Goal: Task Accomplishment & Management: Use online tool/utility

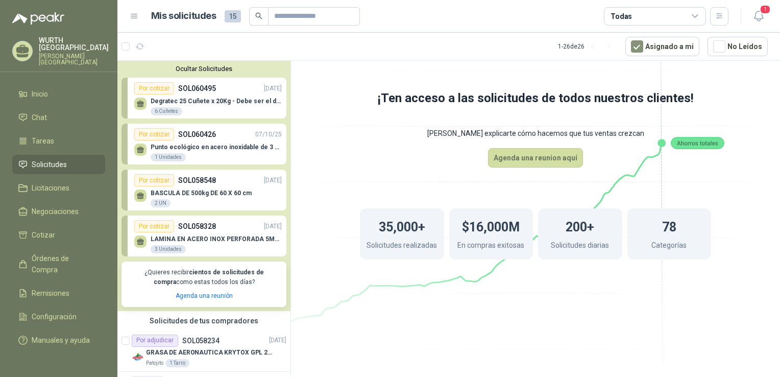
click at [195, 134] on p "SOL060426" at bounding box center [197, 134] width 38 height 11
click at [170, 158] on div "1 Unidades" at bounding box center [168, 157] width 35 height 8
click at [153, 132] on div "Por cotizar" at bounding box center [154, 134] width 40 height 12
click at [44, 229] on span "Cotizar" at bounding box center [43, 234] width 23 height 11
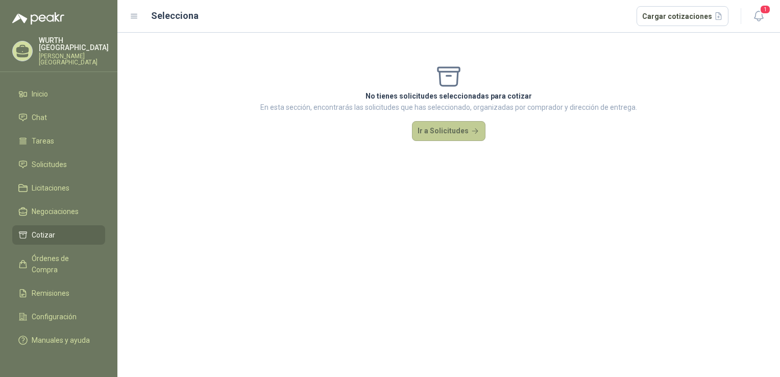
click at [457, 136] on button "Ir a Solicitudes" at bounding box center [448, 131] width 73 height 20
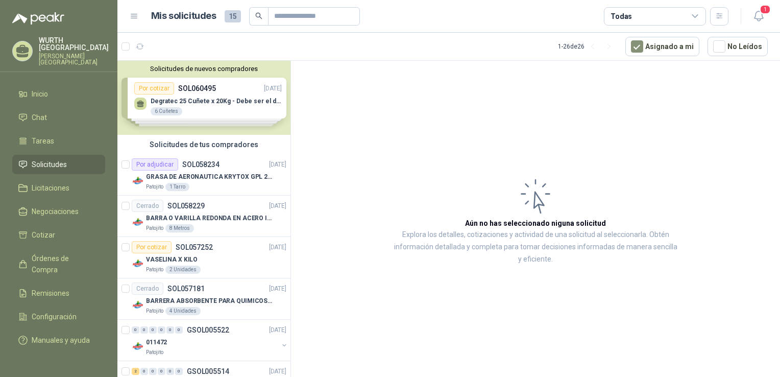
click at [158, 88] on div "Solicitudes de nuevos compradores Por cotizar SOL060495 [DATE] Degratec 25 Cuñe…" at bounding box center [203, 98] width 173 height 74
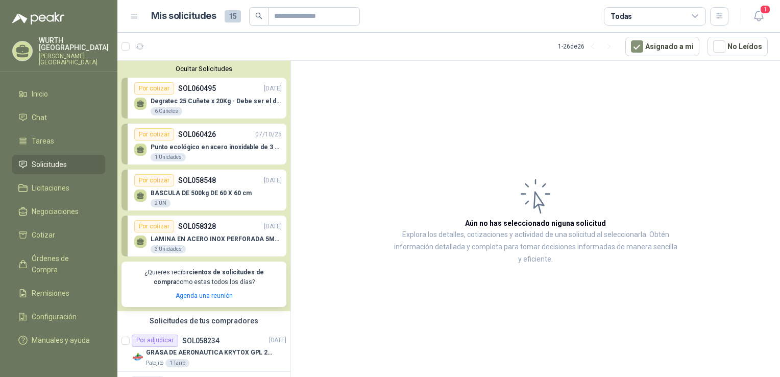
click at [155, 89] on div "Por cotizar" at bounding box center [154, 88] width 40 height 12
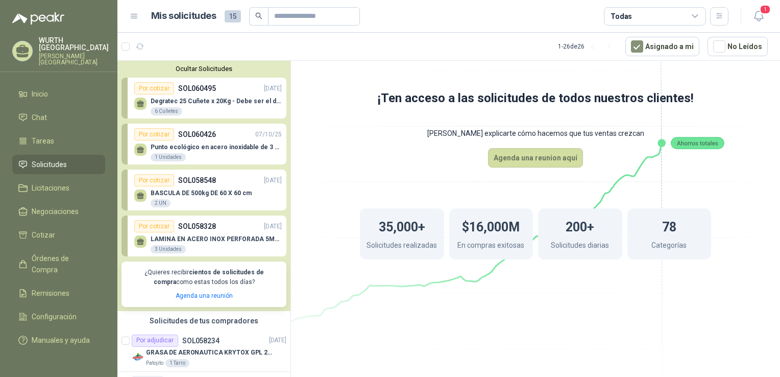
click at [188, 93] on p "SOL060495" at bounding box center [197, 88] width 38 height 11
click at [141, 104] on icon at bounding box center [140, 102] width 7 height 5
click at [54, 253] on span "Órdenes de Compra" at bounding box center [64, 264] width 64 height 22
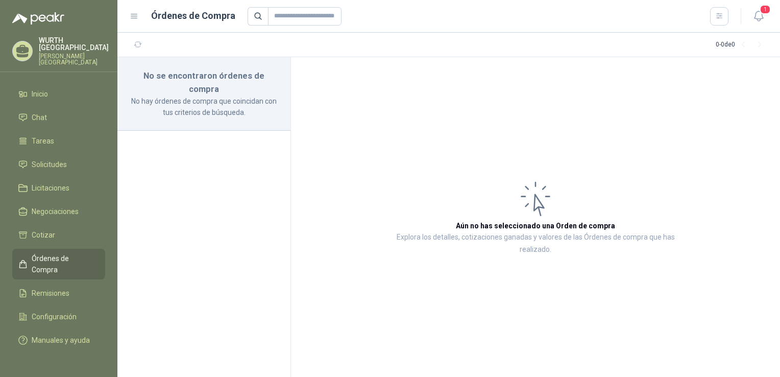
click at [61, 253] on span "Órdenes de Compra" at bounding box center [64, 264] width 64 height 22
click at [57, 253] on span "Órdenes de Compra" at bounding box center [64, 264] width 64 height 22
click at [49, 287] on span "Remisiones" at bounding box center [51, 292] width 38 height 11
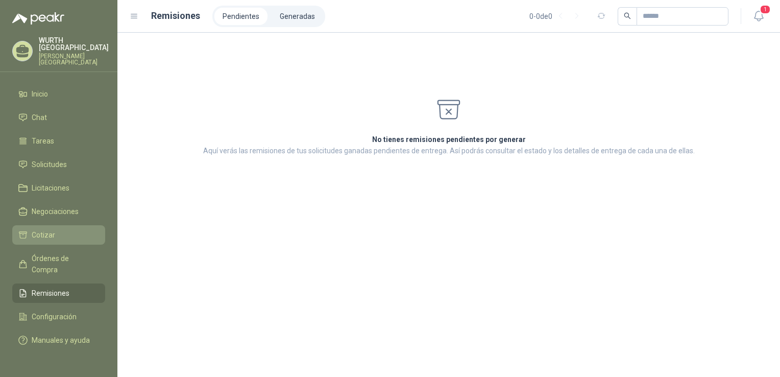
click at [44, 229] on span "Cotizar" at bounding box center [43, 234] width 23 height 11
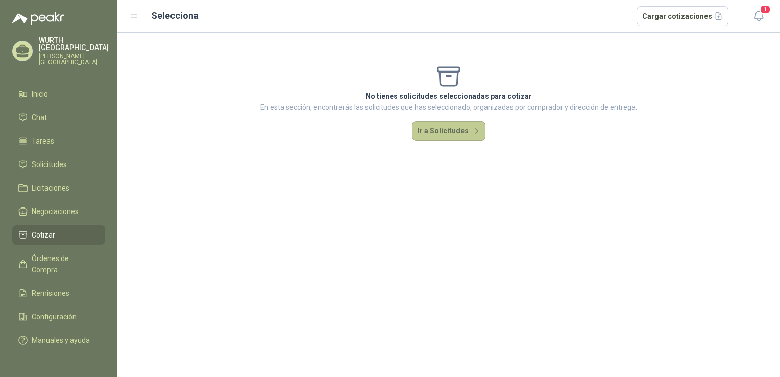
click at [435, 133] on button "Ir a Solicitudes" at bounding box center [448, 131] width 73 height 20
